Goal: Task Accomplishment & Management: Manage account settings

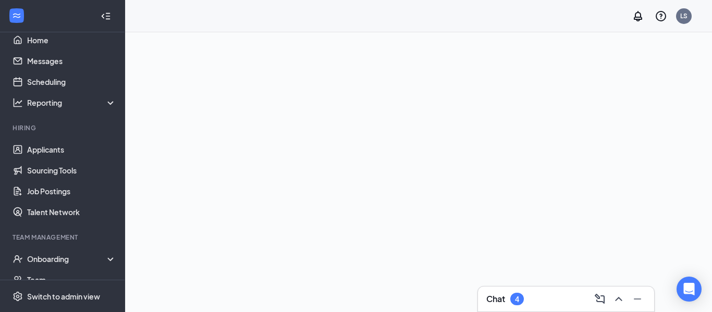
scroll to position [12, 0]
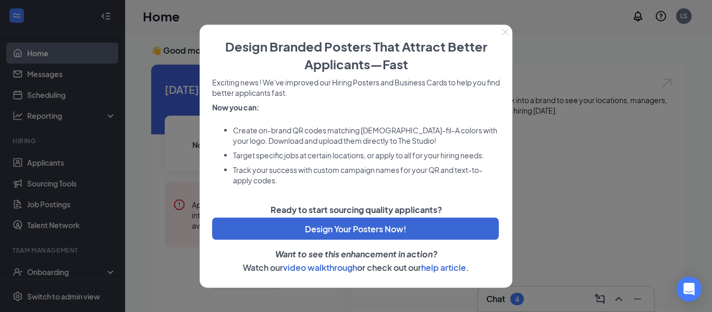
click at [502, 34] on icon "Close" at bounding box center [505, 32] width 6 height 6
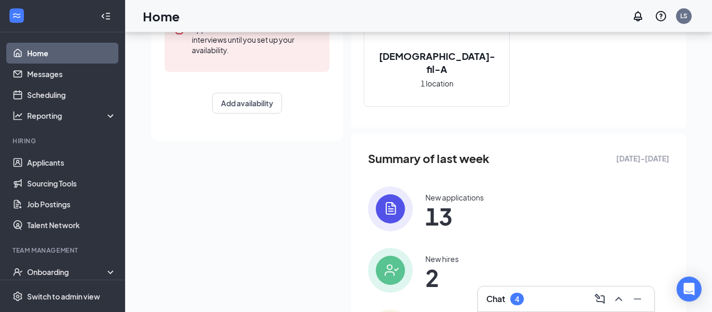
scroll to position [177, 0]
click at [400, 201] on img at bounding box center [390, 207] width 45 height 45
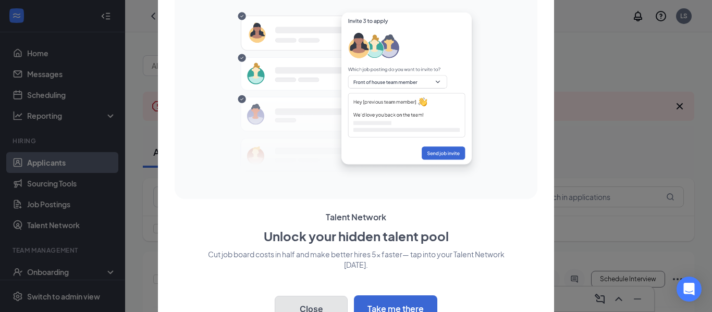
click at [318, 297] on button "Close" at bounding box center [311, 309] width 73 height 26
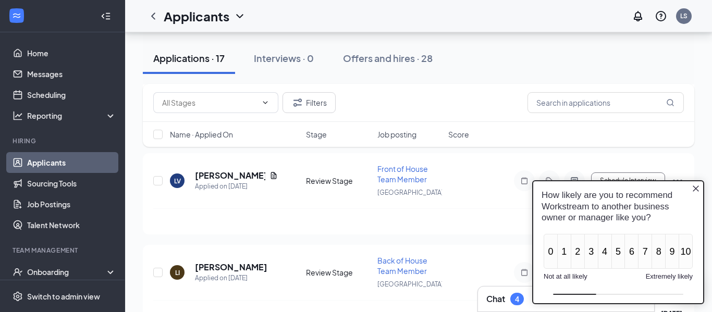
click at [693, 189] on icon "Close button" at bounding box center [695, 188] width 8 height 8
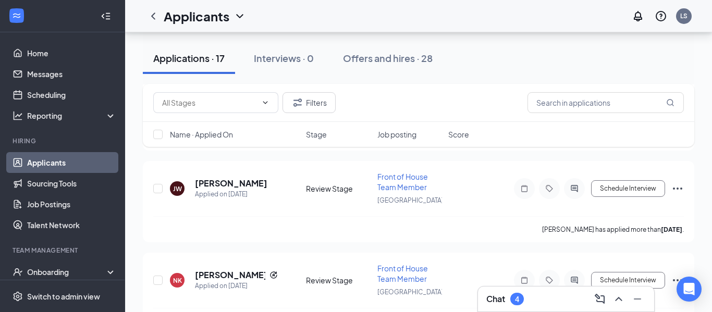
scroll to position [1500, 0]
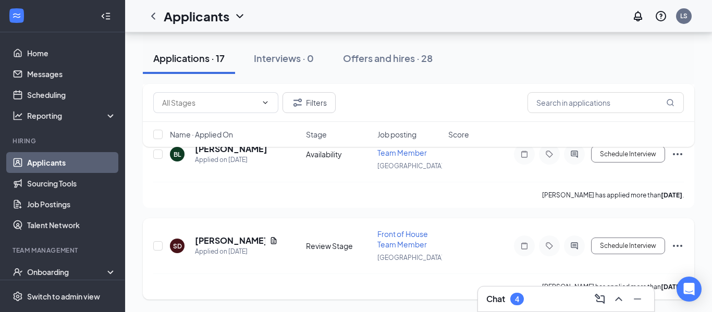
click at [678, 249] on icon "Ellipses" at bounding box center [677, 246] width 13 height 13
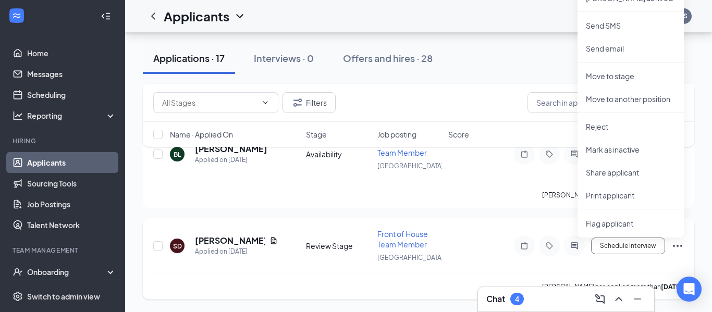
click at [678, 247] on icon "Ellipses" at bounding box center [677, 246] width 13 height 13
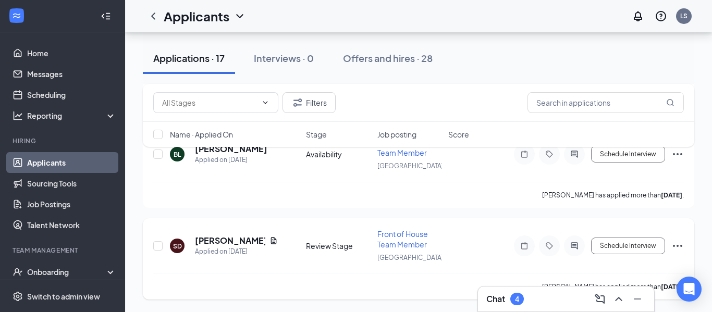
click at [678, 247] on icon "Ellipses" at bounding box center [677, 246] width 13 height 13
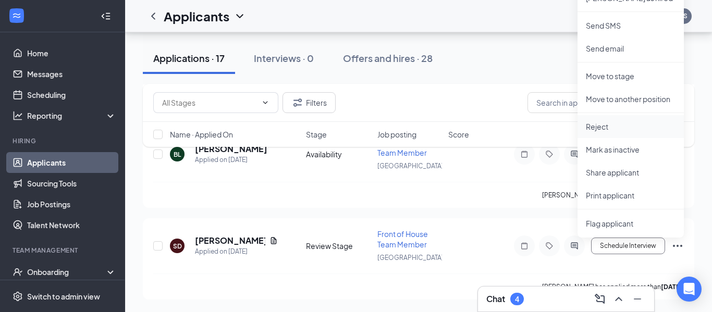
click at [630, 125] on p "Reject" at bounding box center [630, 126] width 90 height 10
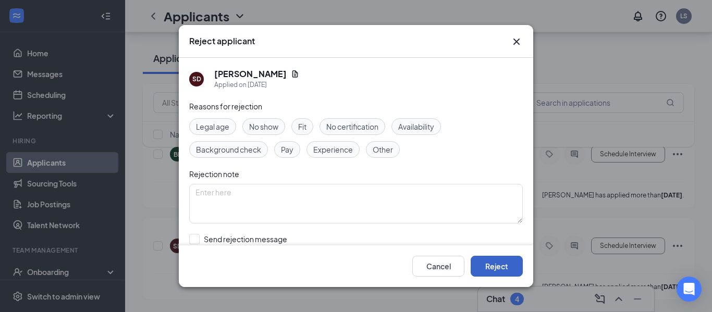
click at [493, 268] on button "Reject" at bounding box center [496, 266] width 52 height 21
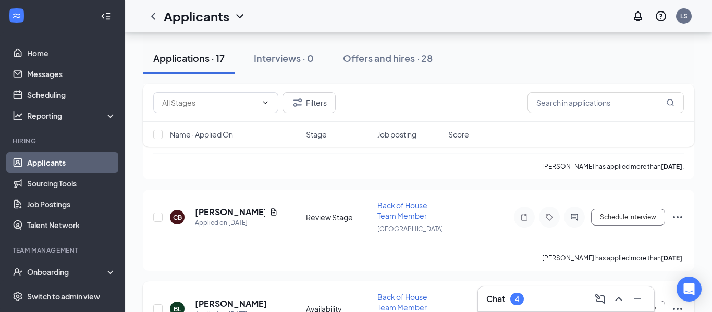
scroll to position [1409, 0]
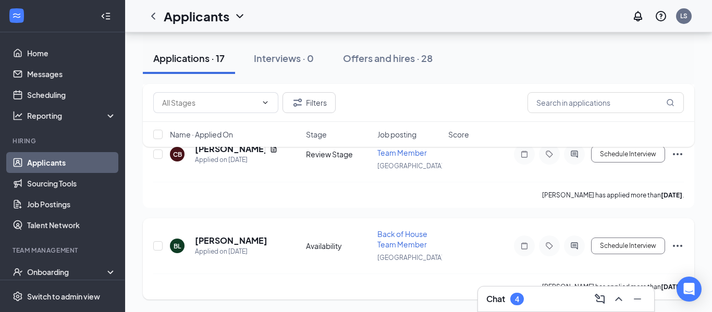
click at [675, 247] on icon "Ellipses" at bounding box center [677, 246] width 13 height 13
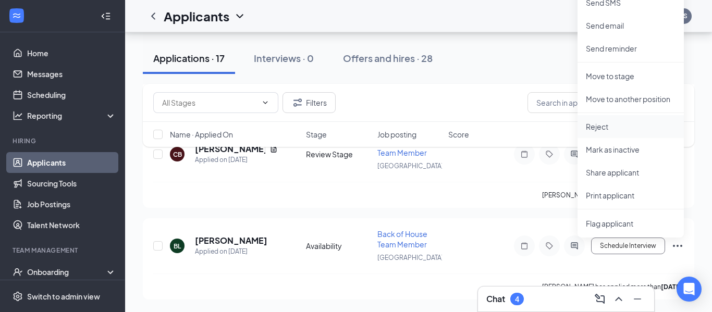
click at [602, 126] on p "Reject" at bounding box center [630, 126] width 90 height 10
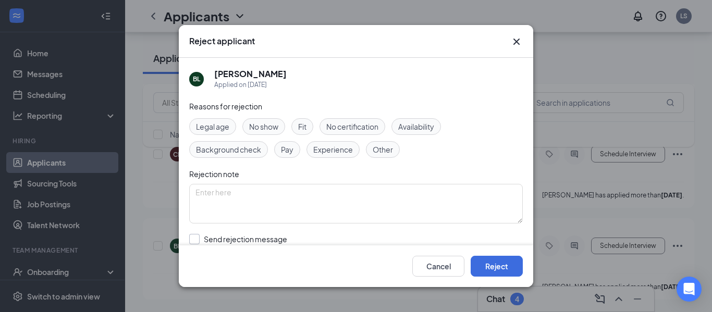
click at [197, 239] on input "Send rejection message If unchecked, the applicant will not receive a rejection…" at bounding box center [307, 245] width 237 height 23
checkbox input "false"
click at [497, 264] on button "Reject" at bounding box center [496, 266] width 52 height 21
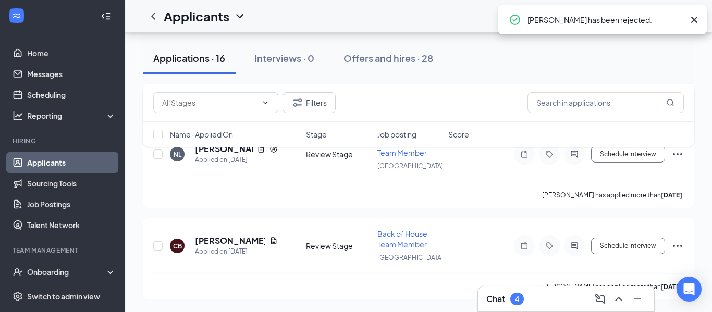
scroll to position [1317, 0]
click at [679, 249] on icon "Ellipses" at bounding box center [677, 246] width 13 height 13
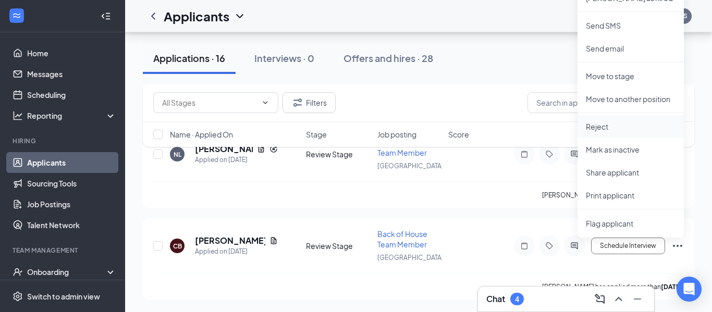
click at [599, 126] on p "Reject" at bounding box center [630, 126] width 90 height 10
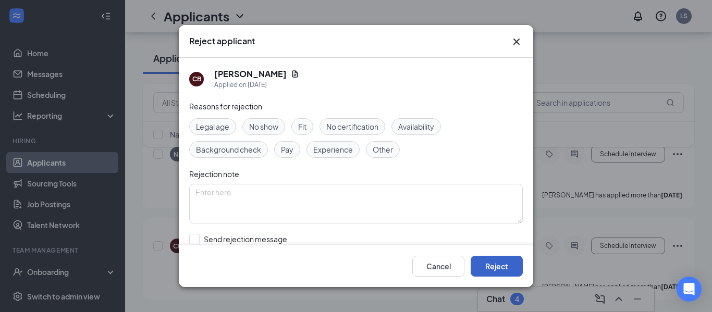
click at [500, 266] on button "Reject" at bounding box center [496, 266] width 52 height 21
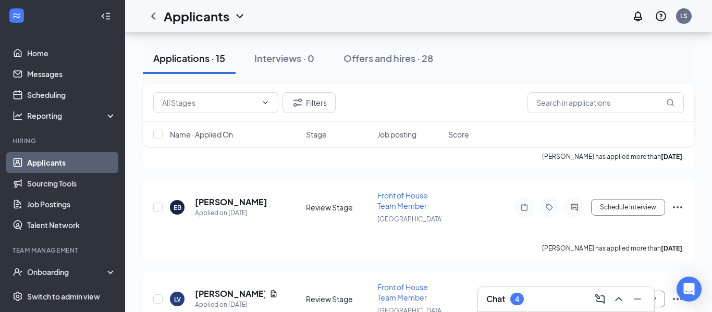
scroll to position [620, 0]
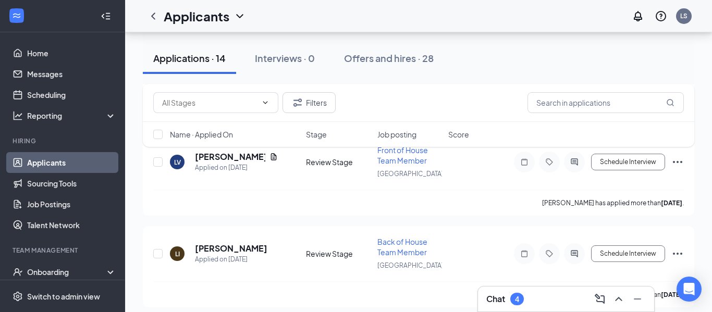
scroll to position [758, 0]
click at [682, 259] on icon "Ellipses" at bounding box center [677, 254] width 13 height 13
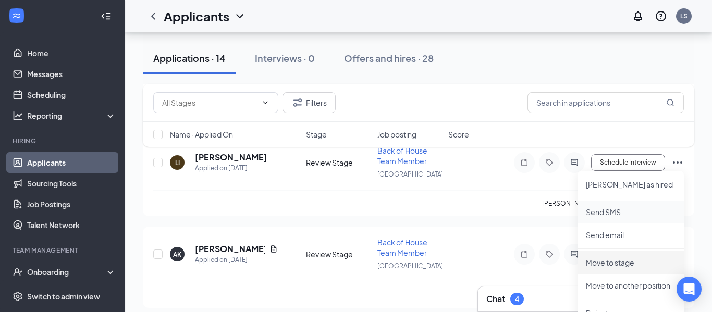
scroll to position [852, 0]
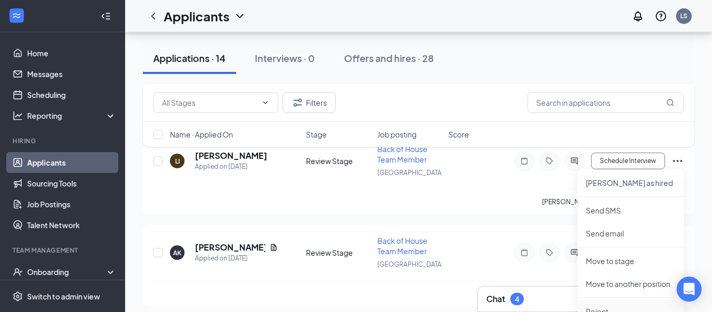
click at [620, 307] on p "Reject" at bounding box center [630, 311] width 90 height 10
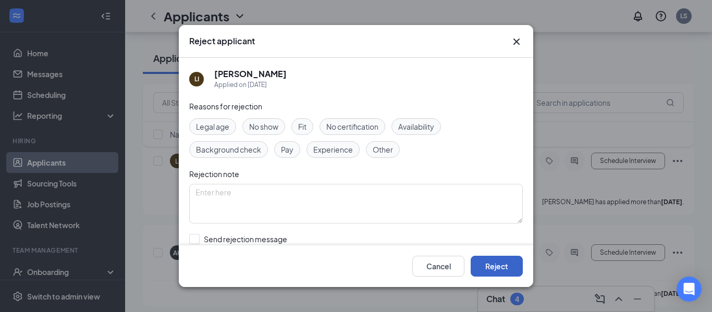
click at [512, 271] on button "Reject" at bounding box center [496, 266] width 52 height 21
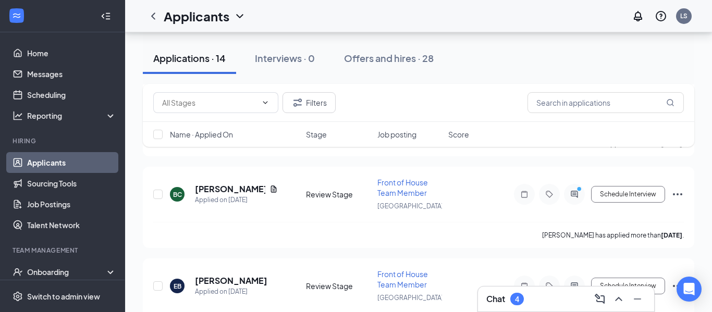
scroll to position [562, 0]
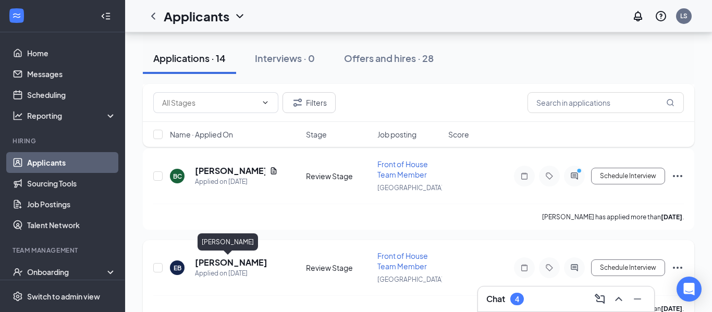
click at [230, 259] on h5 "[PERSON_NAME]" at bounding box center [231, 262] width 72 height 11
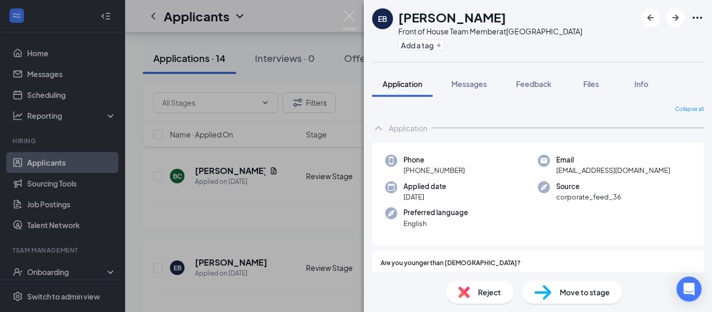
click at [282, 208] on div "EB [PERSON_NAME] Front of House Team Member at [GEOGRAPHIC_DATA] Add a tag Appl…" at bounding box center [356, 156] width 712 height 312
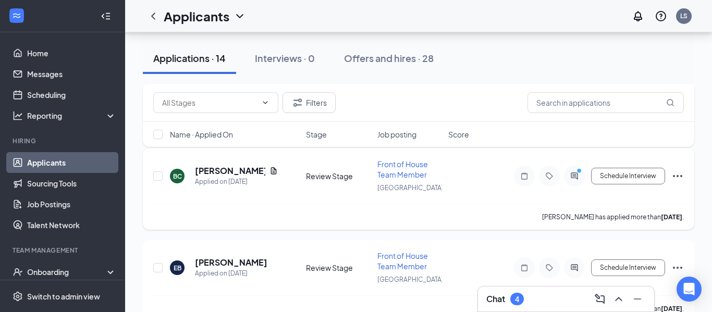
scroll to position [483, 0]
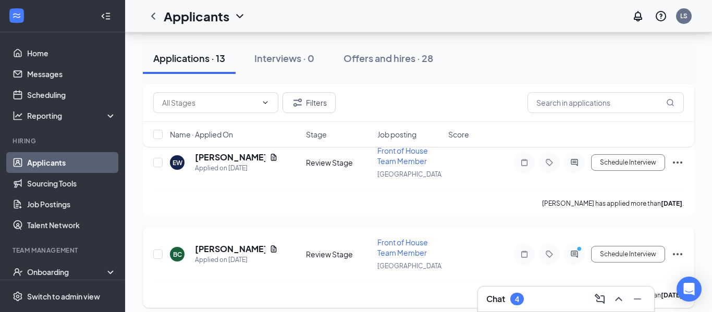
click at [208, 251] on h5 "[PERSON_NAME]" at bounding box center [230, 248] width 70 height 11
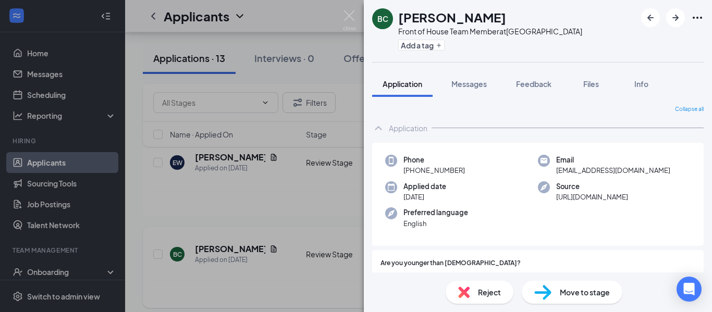
click at [208, 251] on div "BC [PERSON_NAME] Front of House Team Member at [GEOGRAPHIC_DATA] Add a tag Appl…" at bounding box center [356, 156] width 712 height 312
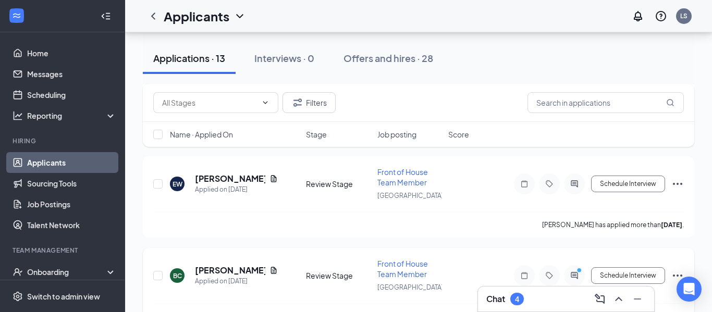
scroll to position [464, 0]
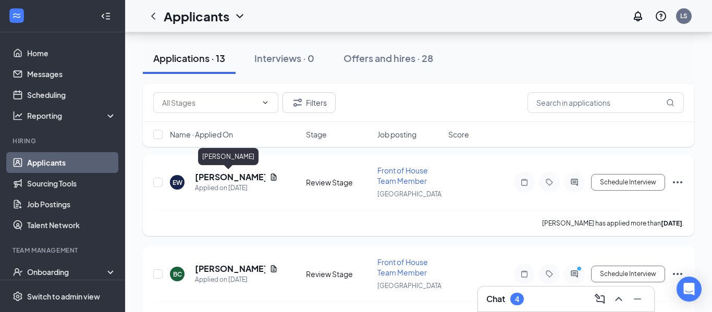
click at [212, 179] on h5 "[PERSON_NAME]" at bounding box center [230, 176] width 70 height 11
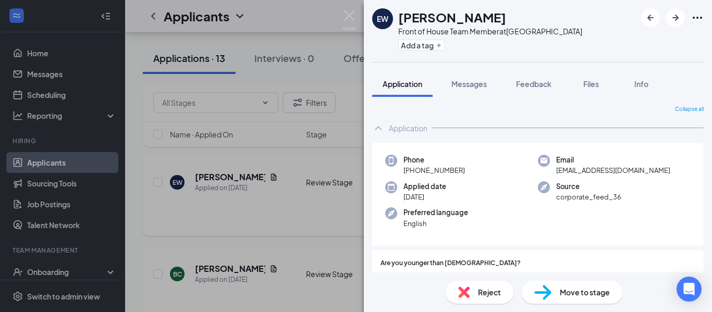
click at [212, 179] on div "EW [PERSON_NAME] Front of House Team Member at [GEOGRAPHIC_DATA] Add a tag Appl…" at bounding box center [356, 156] width 712 height 312
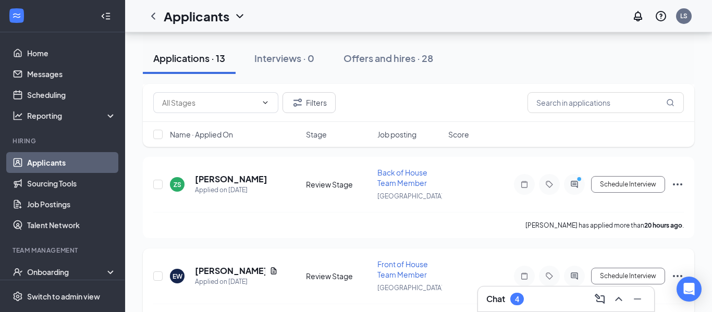
scroll to position [371, 0]
drag, startPoint x: 212, startPoint y: 179, endPoint x: 214, endPoint y: 165, distance: 14.7
click at [206, 177] on h5 "[PERSON_NAME]" at bounding box center [231, 177] width 72 height 11
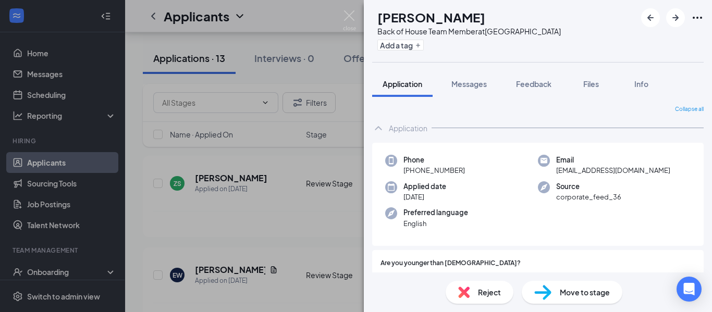
click at [235, 178] on div "ZS [PERSON_NAME] Back of House Team Member at [GEOGRAPHIC_DATA] Add a tag Appli…" at bounding box center [356, 156] width 712 height 312
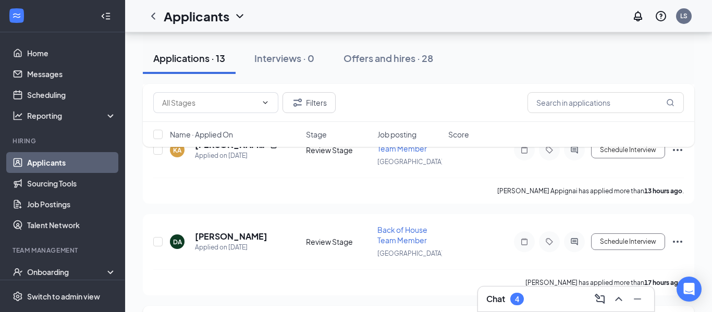
scroll to position [218, 0]
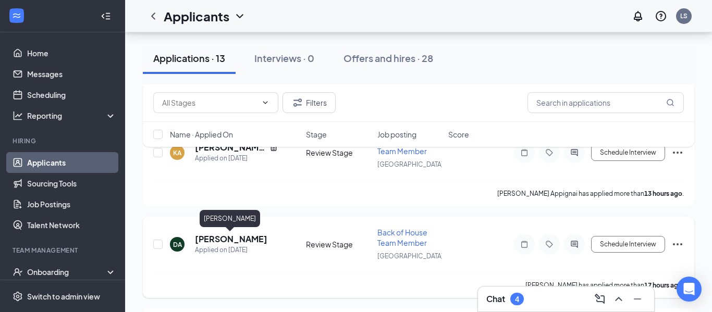
click at [236, 240] on h5 "[PERSON_NAME]" at bounding box center [231, 238] width 72 height 11
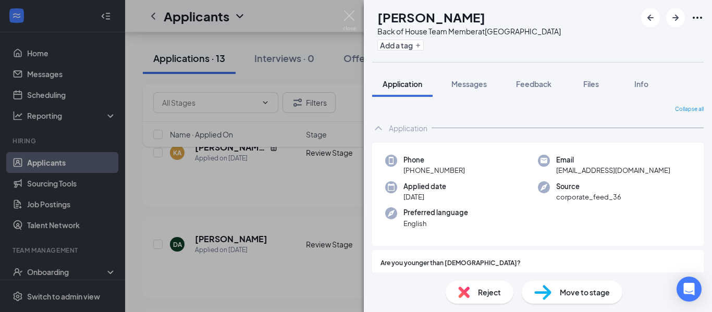
click at [501, 22] on div "[PERSON_NAME]" at bounding box center [468, 17] width 183 height 18
click at [406, 151] on div "Phone [PHONE_NUMBER] Email [EMAIL_ADDRESS][DOMAIN_NAME] Applied date [DATE] Sou…" at bounding box center [537, 195] width 331 height 104
click at [225, 210] on div "DA [PERSON_NAME] Back of House Team Member at [GEOGRAPHIC_DATA] Add a tag Appli…" at bounding box center [356, 156] width 712 height 312
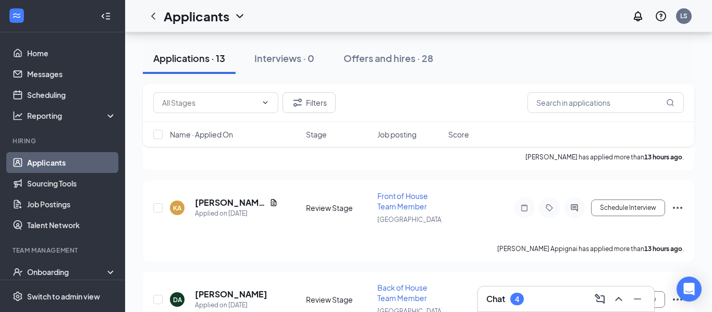
scroll to position [98, 0]
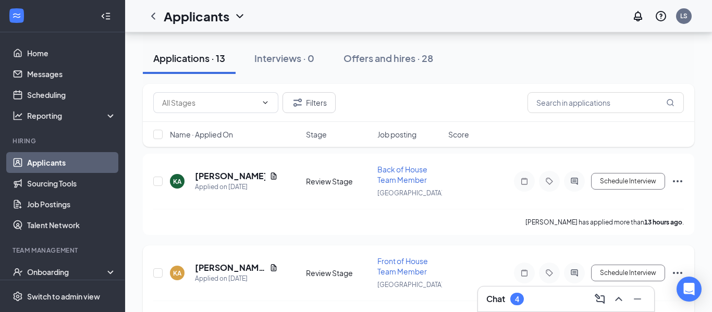
click at [677, 271] on icon "Ellipses" at bounding box center [677, 273] width 13 height 13
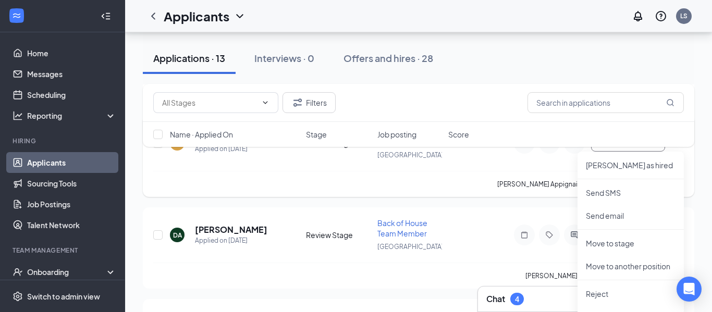
scroll to position [229, 0]
click at [656, 288] on p "Reject" at bounding box center [630, 293] width 90 height 10
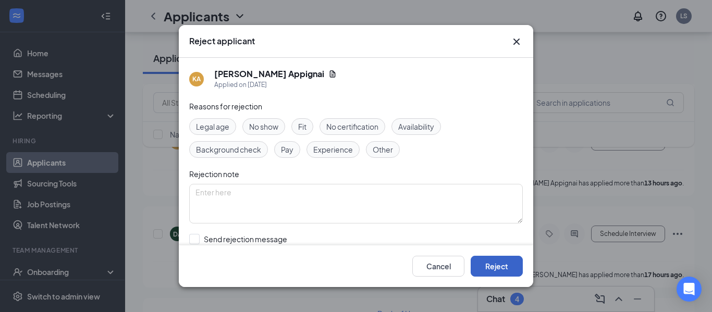
click at [494, 269] on button "Reject" at bounding box center [496, 266] width 52 height 21
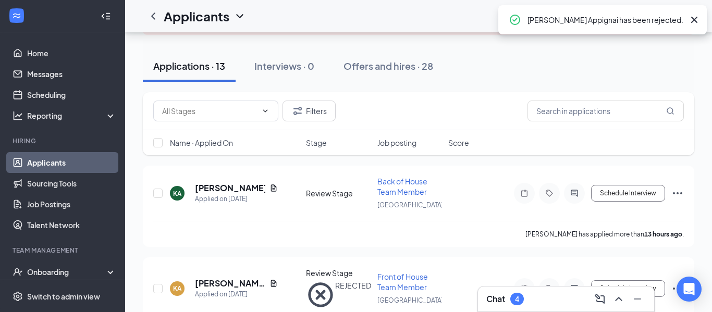
scroll to position [55, 0]
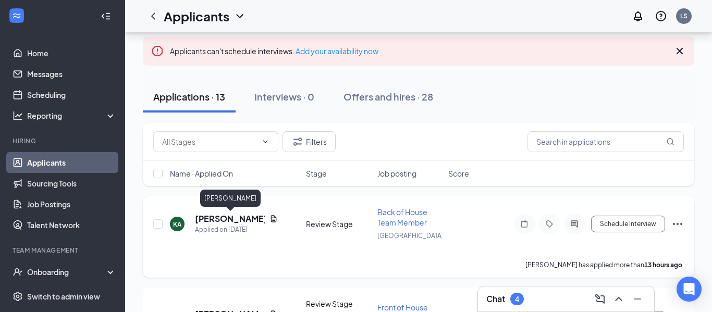
click at [246, 223] on h5 "[PERSON_NAME]" at bounding box center [230, 218] width 70 height 11
